Goal: Navigation & Orientation: Go to known website

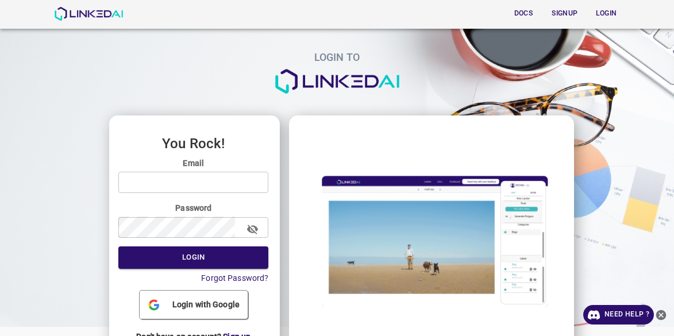
scroll to position [37, 0]
click at [105, 11] on img at bounding box center [89, 14] width 70 height 14
